Goal: Transaction & Acquisition: Purchase product/service

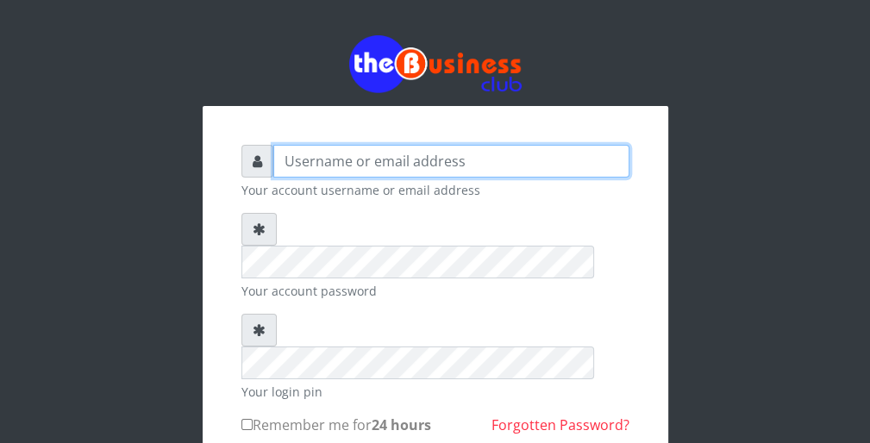
type input "wergbac8"
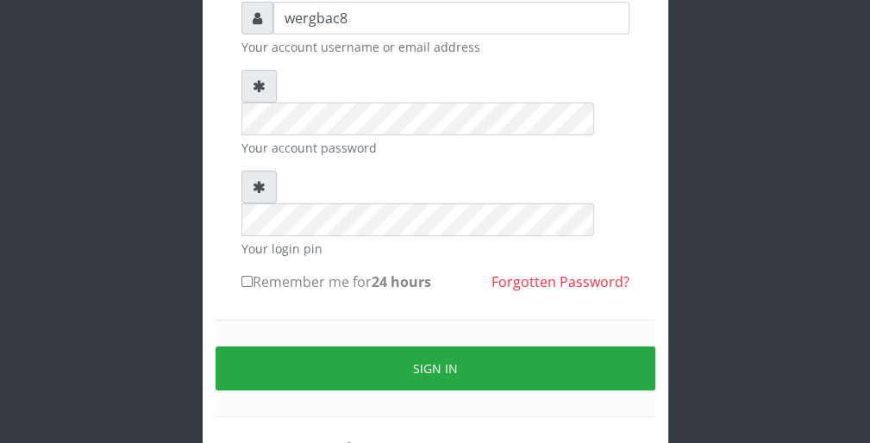
scroll to position [159, 0]
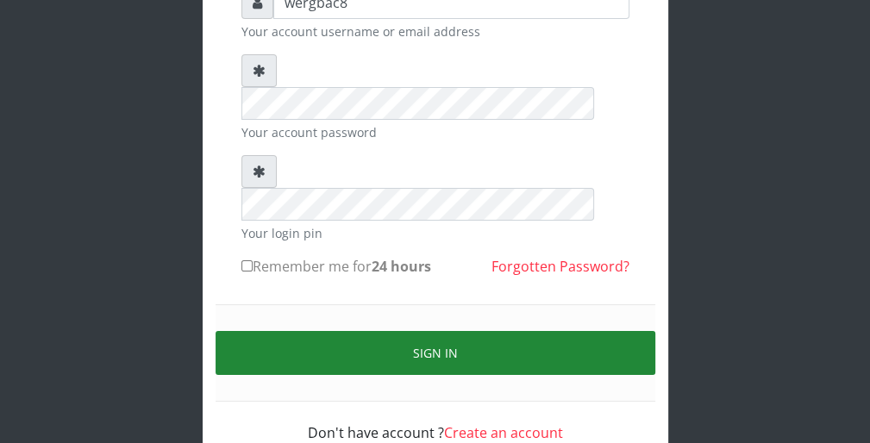
click at [614, 331] on button "Sign in" at bounding box center [436, 353] width 440 height 44
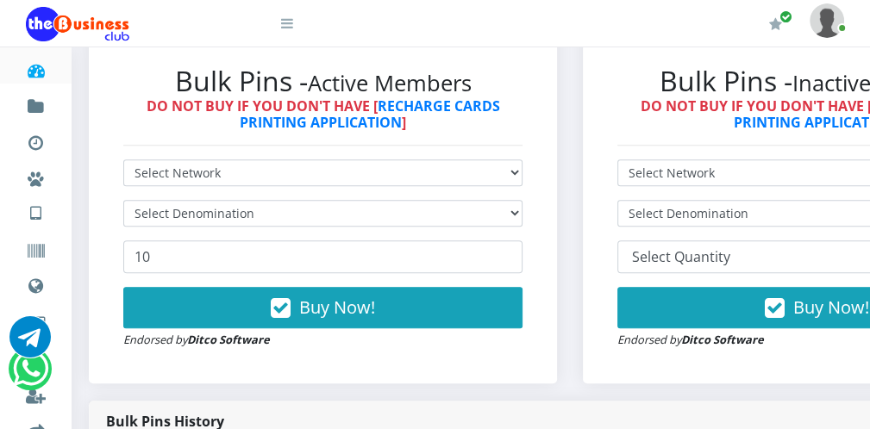
scroll to position [517, 0]
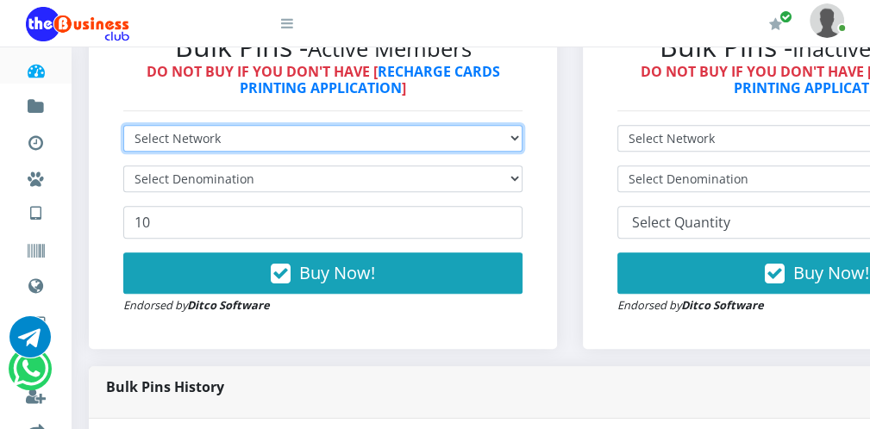
click at [384, 129] on select "Select Network MTN Globacom 9Mobile Airtel" at bounding box center [322, 138] width 399 height 27
select select "MTN"
click at [123, 125] on select "Select Network MTN Globacom 9Mobile Airtel" at bounding box center [322, 138] width 399 height 27
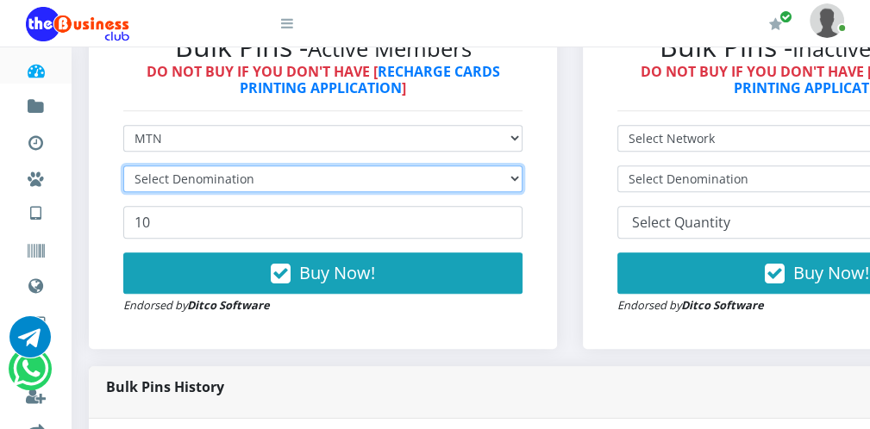
click at [322, 173] on select "Select Denomination" at bounding box center [322, 179] width 399 height 27
click at [321, 173] on select "Select Denomination" at bounding box center [322, 179] width 399 height 27
click at [321, 173] on select "Select Denomination MTN NGN100 - ₦96.99 MTN NGN200 - ₦193.98 MTN NGN400 - ₦387.…" at bounding box center [322, 179] width 399 height 27
select select "193.98-200"
click at [123, 166] on select "Select Denomination MTN NGN100 - ₦96.99 MTN NGN200 - ₦193.98 MTN NGN400 - ₦387.…" at bounding box center [322, 179] width 399 height 27
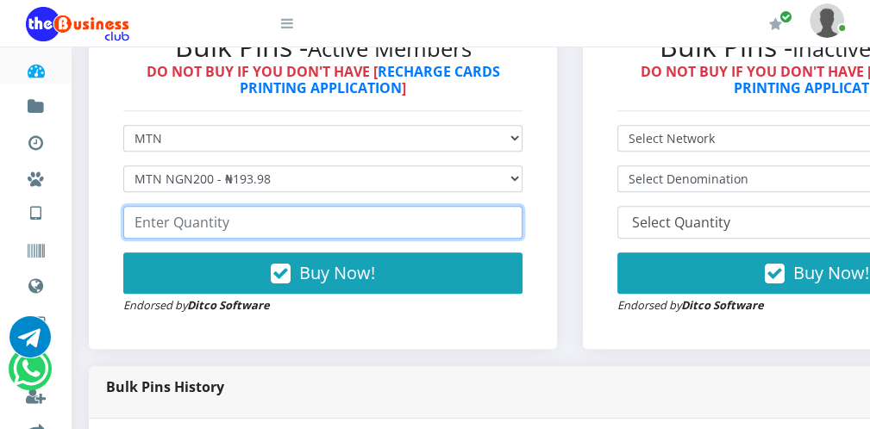
click at [219, 218] on input "number" at bounding box center [322, 222] width 399 height 33
type input "100"
click at [509, 216] on input "100" at bounding box center [322, 222] width 399 height 33
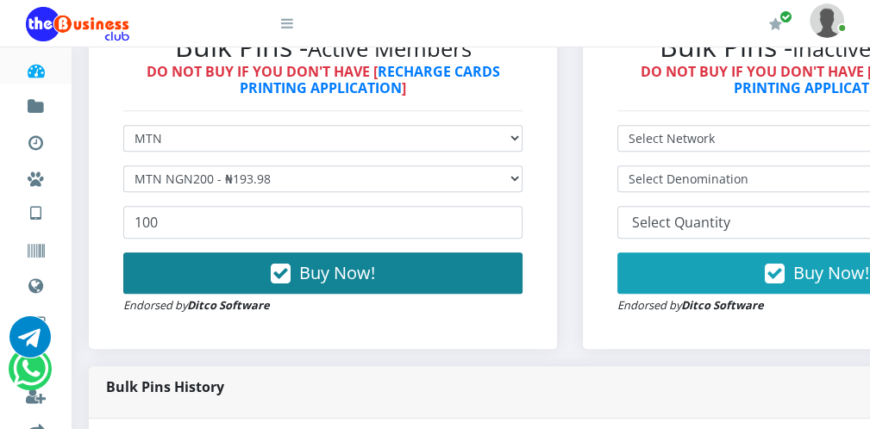
click at [447, 269] on button "Buy Now!" at bounding box center [322, 273] width 399 height 41
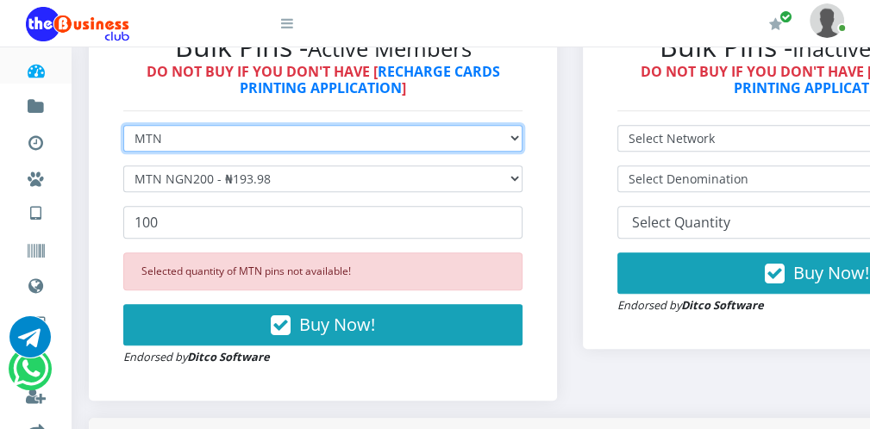
click at [217, 139] on select "Select Network MTN Globacom 9Mobile Airtel" at bounding box center [322, 138] width 399 height 27
select select "Airtel"
click at [123, 125] on select "Select Network MTN Globacom 9Mobile Airtel" at bounding box center [322, 138] width 399 height 27
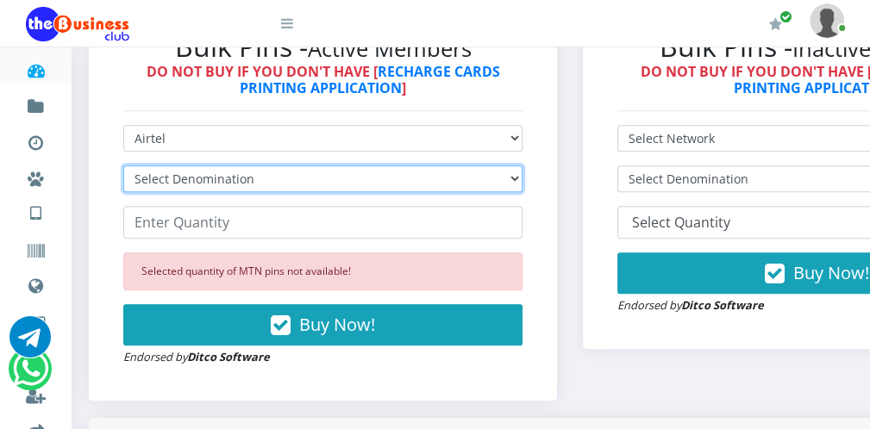
click at [193, 180] on select "Select Denomination Airtel NGN100 - ₦96.38 Airtel NGN200 - ₦192.76 Airtel NGN50…" at bounding box center [322, 179] width 399 height 27
select select "192.76-200"
click at [123, 166] on select "Select Denomination Airtel NGN100 - ₦96.38 Airtel NGN200 - ₦192.76 Airtel NGN50…" at bounding box center [322, 179] width 399 height 27
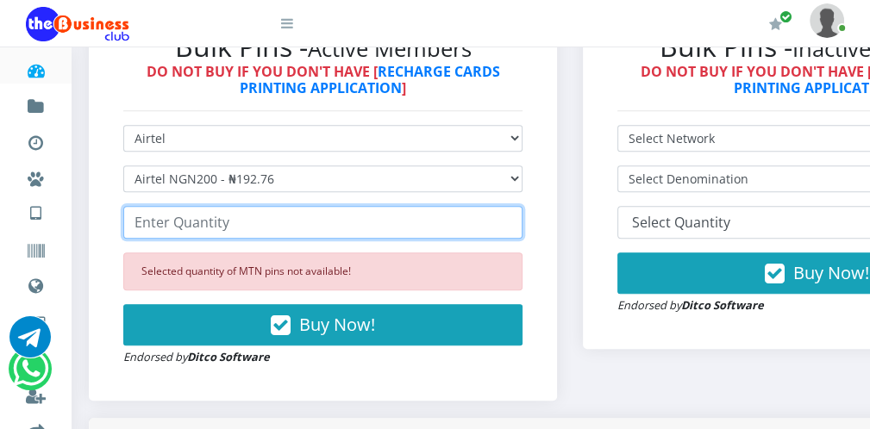
click at [157, 226] on input "number" at bounding box center [322, 222] width 399 height 33
type input "100"
click at [506, 218] on input "100" at bounding box center [322, 222] width 399 height 33
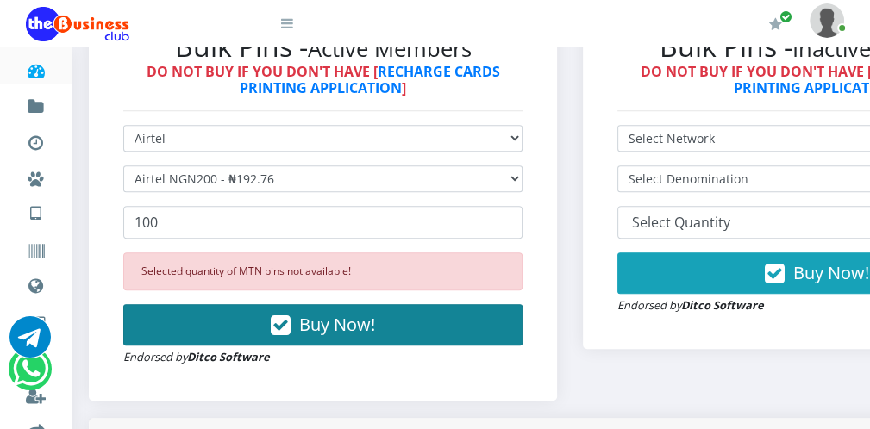
click at [386, 317] on button "Buy Now!" at bounding box center [322, 324] width 399 height 41
